Goal: Transaction & Acquisition: Purchase product/service

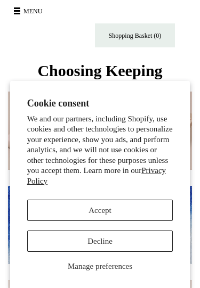
click at [110, 210] on button "Accept" at bounding box center [100, 210] width 146 height 21
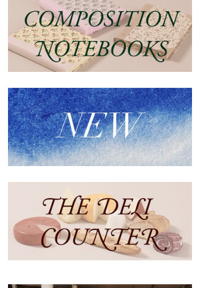
click at [115, 126] on img at bounding box center [100, 127] width 184 height 78
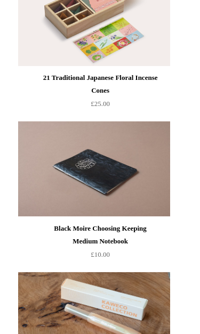
scroll to position [125, 0]
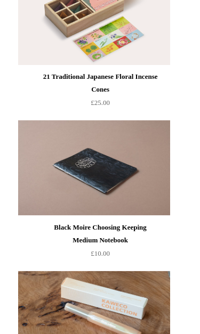
click at [110, 172] on img at bounding box center [93, 168] width 151 height 96
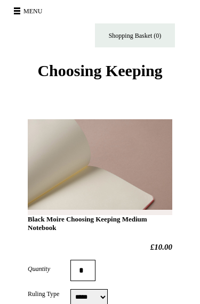
click at [20, 11] on span at bounding box center [17, 11] width 6 height 2
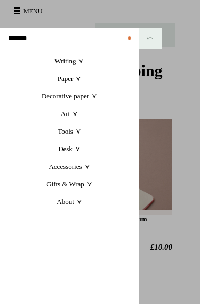
click at [67, 110] on link "Art +" at bounding box center [69, 114] width 139 height 18
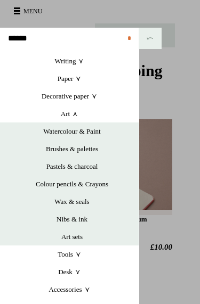
click at [84, 218] on link "Nibs & ink" at bounding box center [71, 220] width 133 height 18
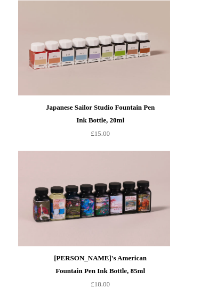
scroll to position [1138, 0]
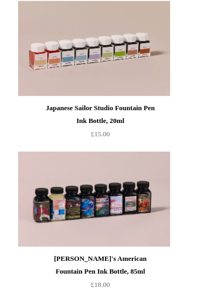
click at [111, 41] on img at bounding box center [93, 49] width 151 height 96
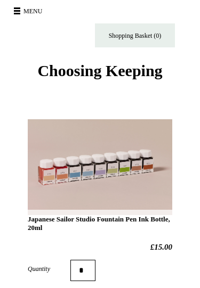
select select "***"
